Goal: Task Accomplishment & Management: Manage account settings

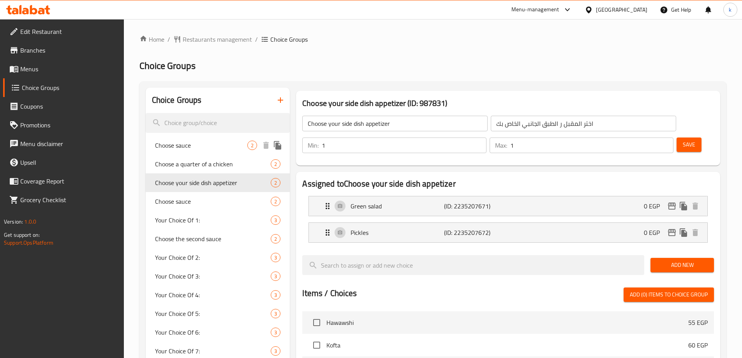
click at [188, 149] on span "Choose sauce" at bounding box center [201, 145] width 93 height 9
type input "Choose sauce"
type input "اختر الصوص"
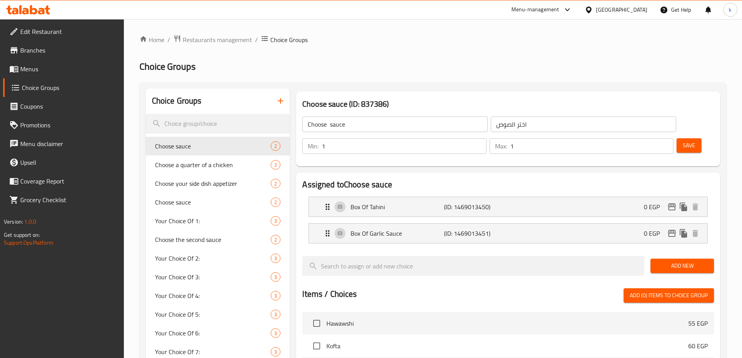
click at [643, 7] on div "Egypt" at bounding box center [621, 9] width 51 height 9
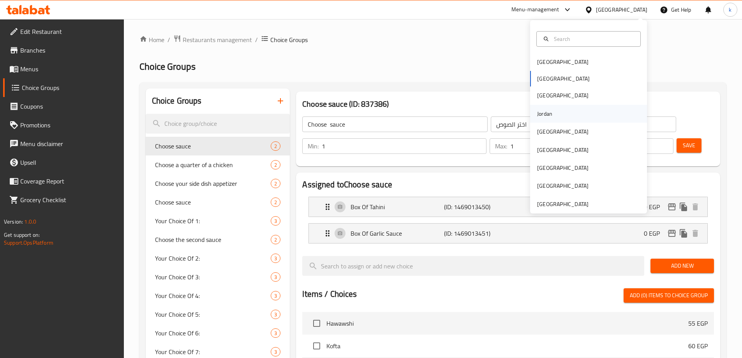
click at [554, 114] on div "Jordan" at bounding box center [588, 114] width 117 height 18
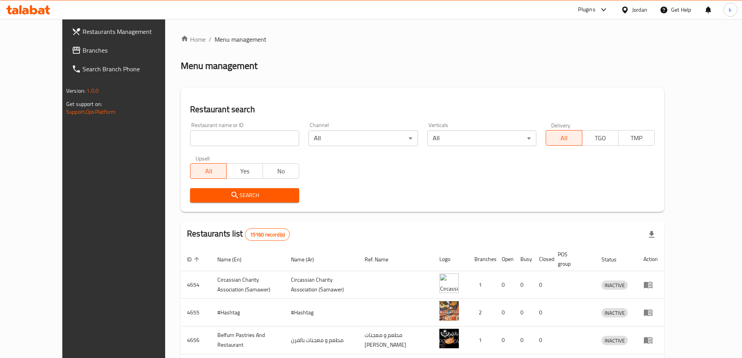
click at [190, 141] on input "search" at bounding box center [244, 138] width 109 height 16
paste input "708314"
type input "708314"
click button "Search" at bounding box center [244, 195] width 109 height 14
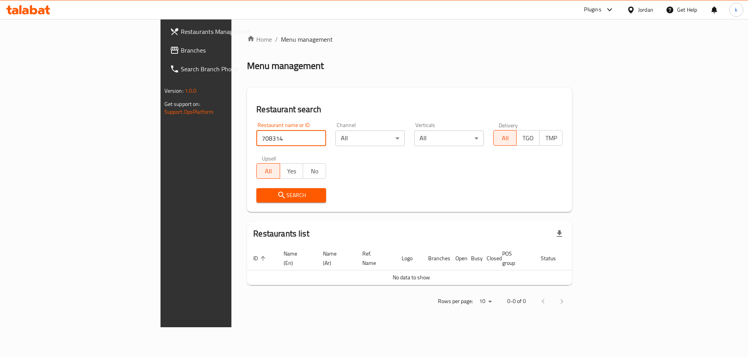
click at [181, 50] on span "Branches" at bounding box center [230, 50] width 99 height 9
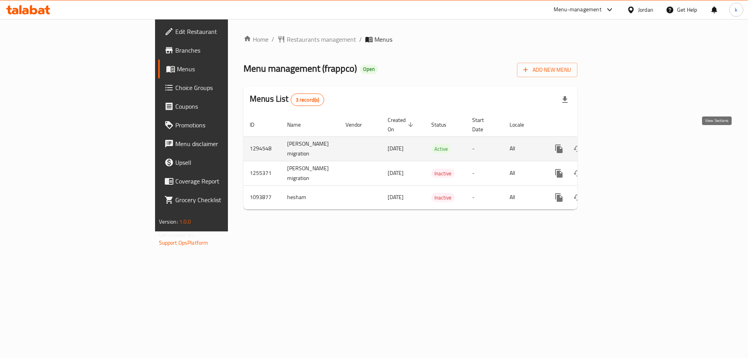
click at [620, 144] on icon "enhanced table" at bounding box center [614, 148] width 9 height 9
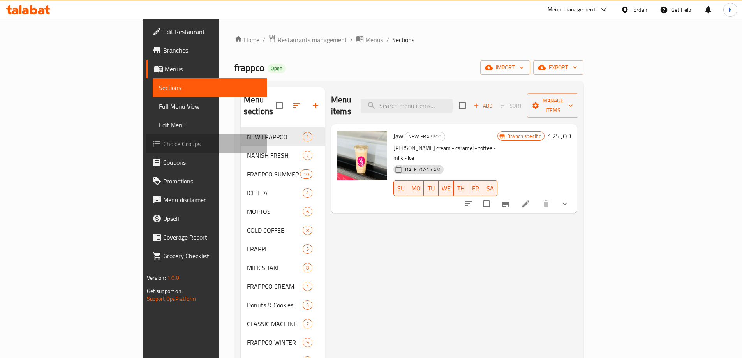
click at [163, 148] on span "Choice Groups" at bounding box center [211, 143] width 97 height 9
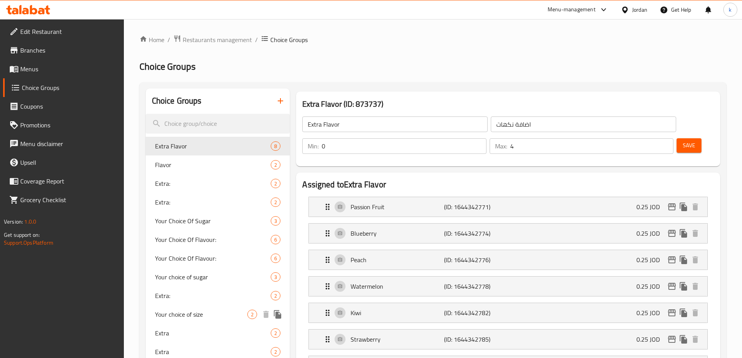
click at [179, 319] on span "Your choice of size" at bounding box center [201, 314] width 93 height 9
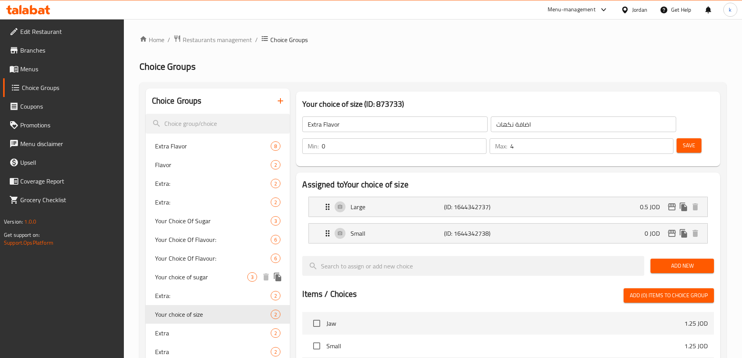
type input "Your choice of size"
type input "اختيارك من الحجم"
type input "1"
click at [199, 35] on span "Restaurants management" at bounding box center [217, 39] width 69 height 9
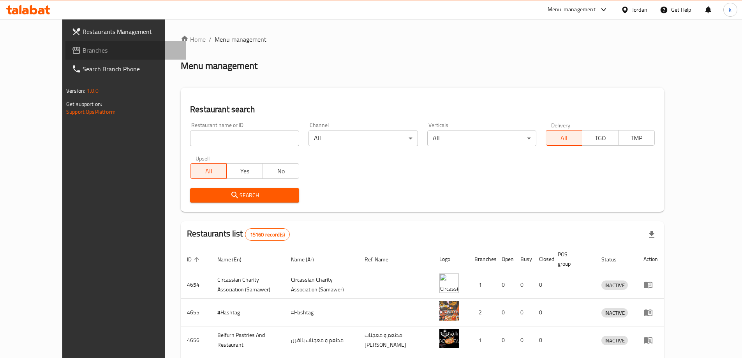
click at [83, 55] on span "Branches" at bounding box center [131, 50] width 97 height 9
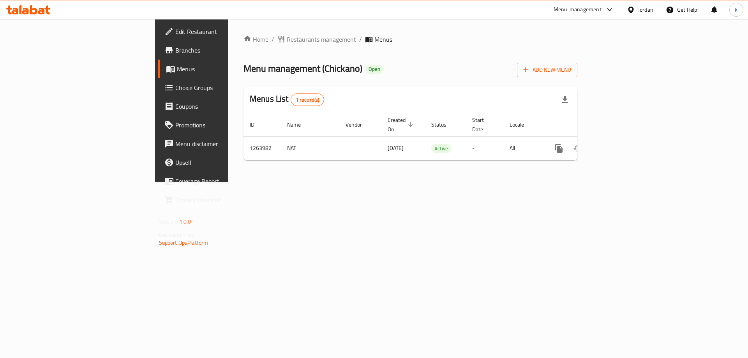
click at [175, 86] on span "Choice Groups" at bounding box center [224, 87] width 99 height 9
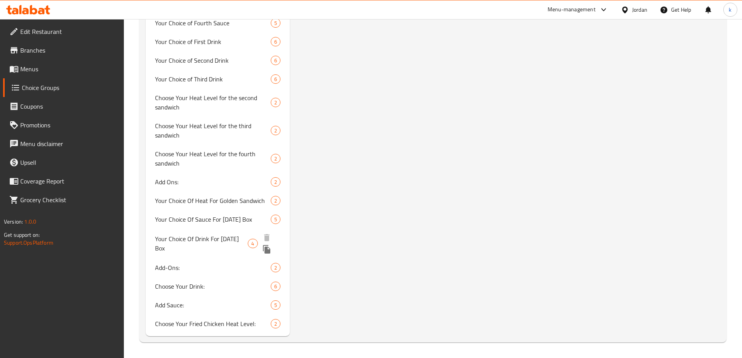
scroll to position [700, 0]
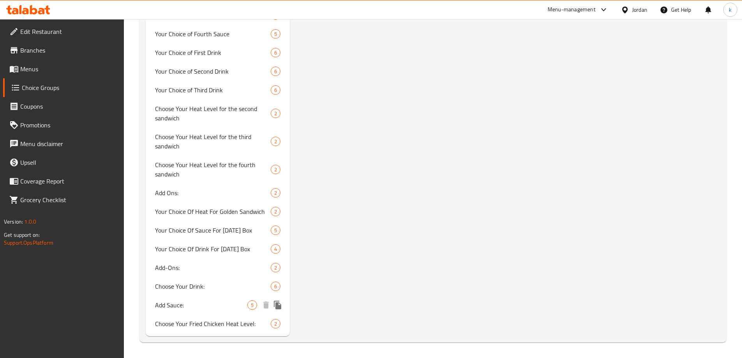
click at [190, 303] on span "Add Sauce:" at bounding box center [201, 304] width 93 height 9
type input "Add Sauce:"
type input "أضافة صوص:"
type input "0"
type input "5"
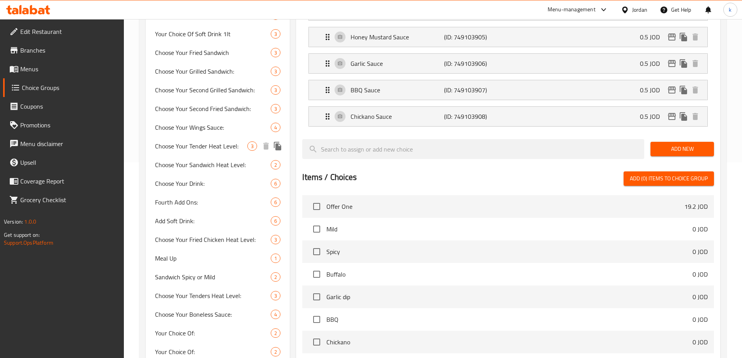
scroll to position [234, 0]
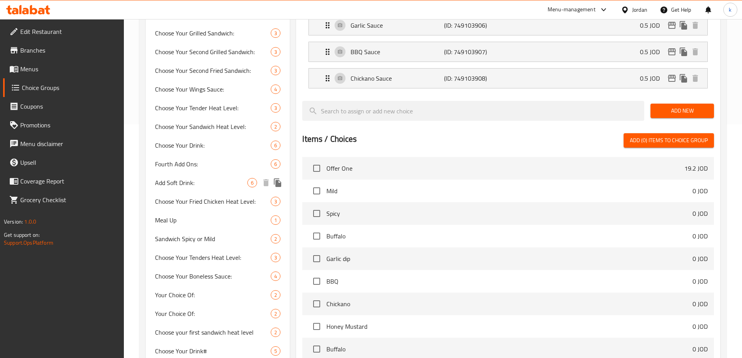
click at [200, 182] on span "Add Soft Drink:" at bounding box center [201, 182] width 93 height 9
type input "Add Soft Drink:"
type input "أضافة مشروب غازي:"
type input "4"
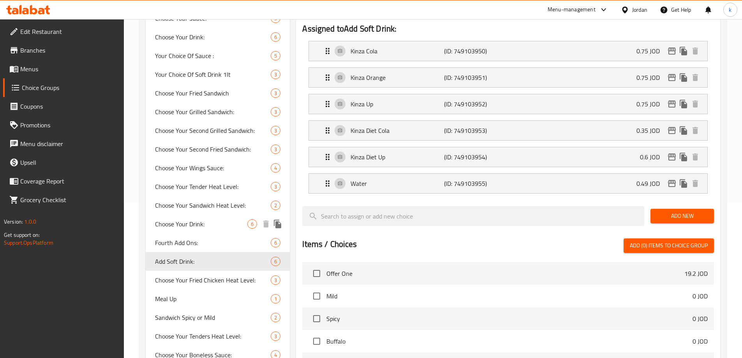
scroll to position [0, 0]
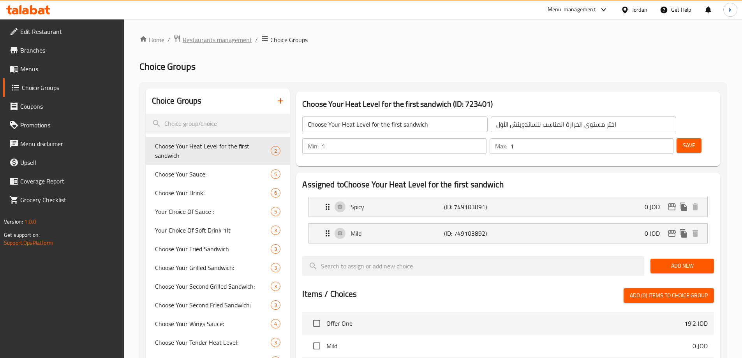
click at [246, 44] on span "Restaurants management" at bounding box center [217, 39] width 69 height 9
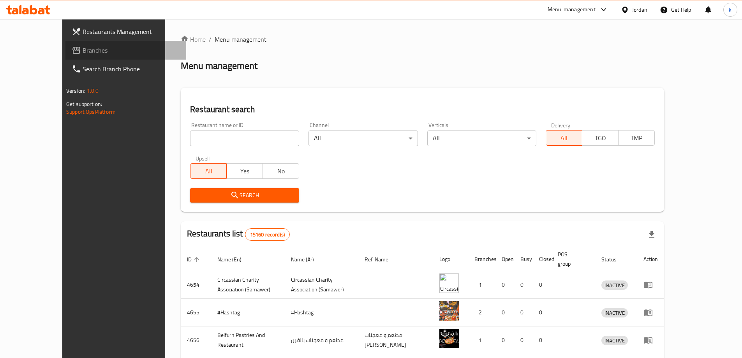
click at [83, 53] on span "Branches" at bounding box center [131, 50] width 97 height 9
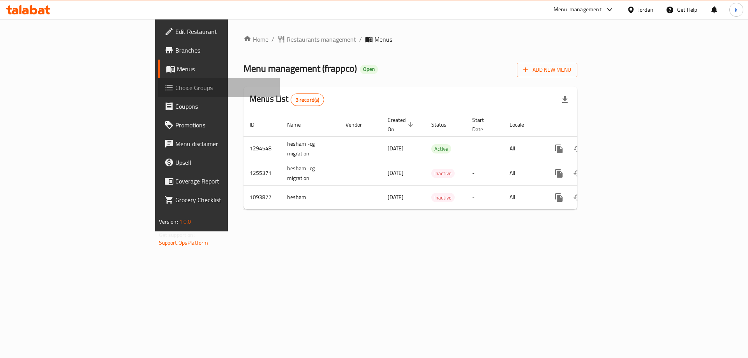
click at [175, 91] on span "Choice Groups" at bounding box center [224, 87] width 99 height 9
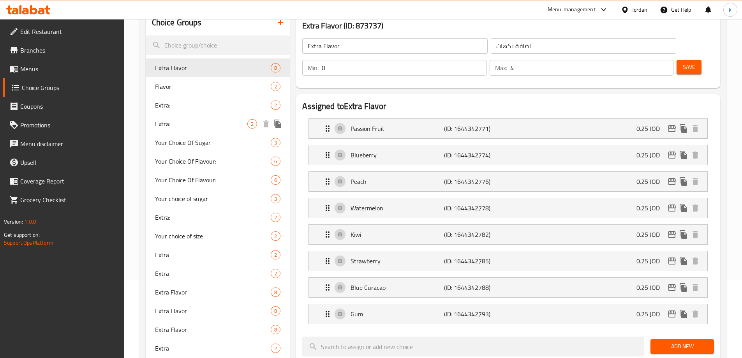
scroll to position [78, 0]
click at [203, 232] on span "Your choice of size" at bounding box center [201, 235] width 93 height 9
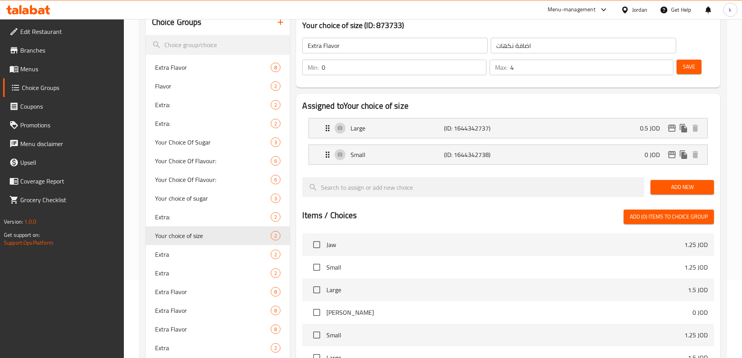
type input "Your choice of size"
type input "اختيارك من الحجم"
type input "1"
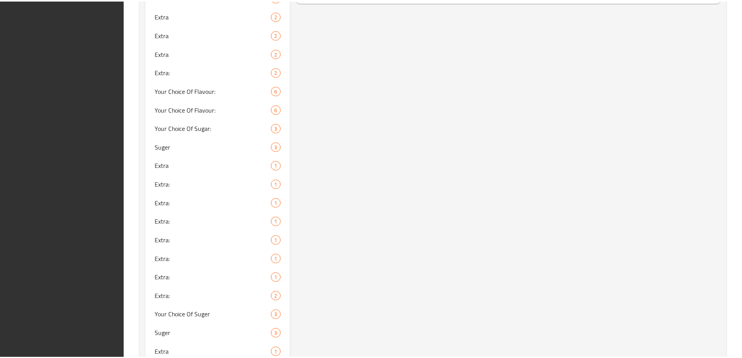
scroll to position [607, 0]
